Goal: Information Seeking & Learning: Learn about a topic

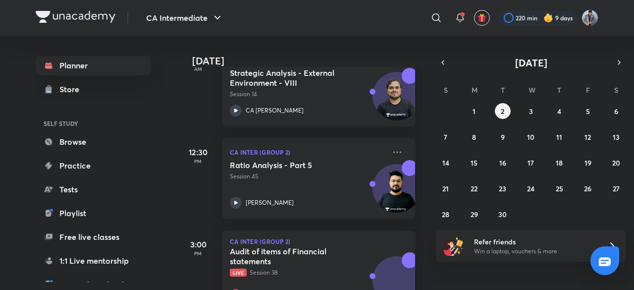
scroll to position [264, 0]
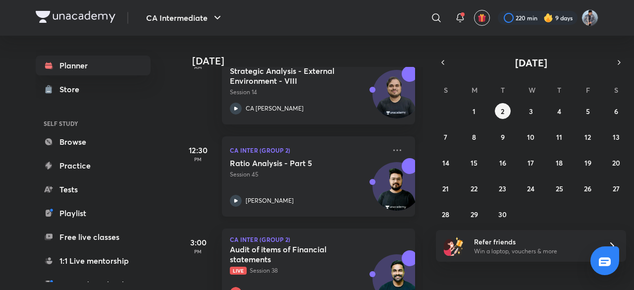
click at [272, 185] on div "Ratio Analysis - Part 5 Session 45 [PERSON_NAME]" at bounding box center [307, 182] width 155 height 49
